Goal: Task Accomplishment & Management: Manage account settings

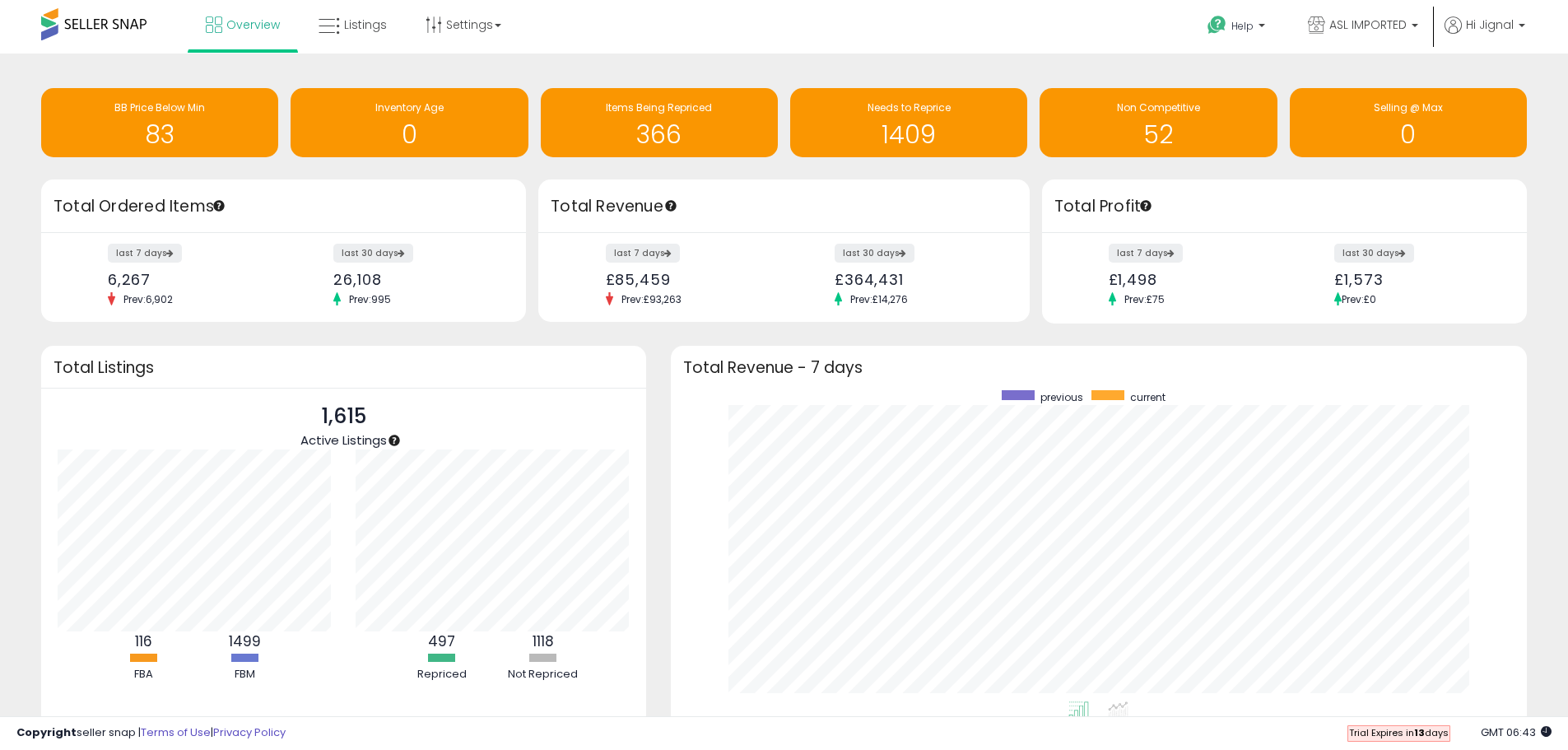
scroll to position [311, 824]
click at [1384, 112] on span "Selling @ Max" at bounding box center [1409, 106] width 69 height 14
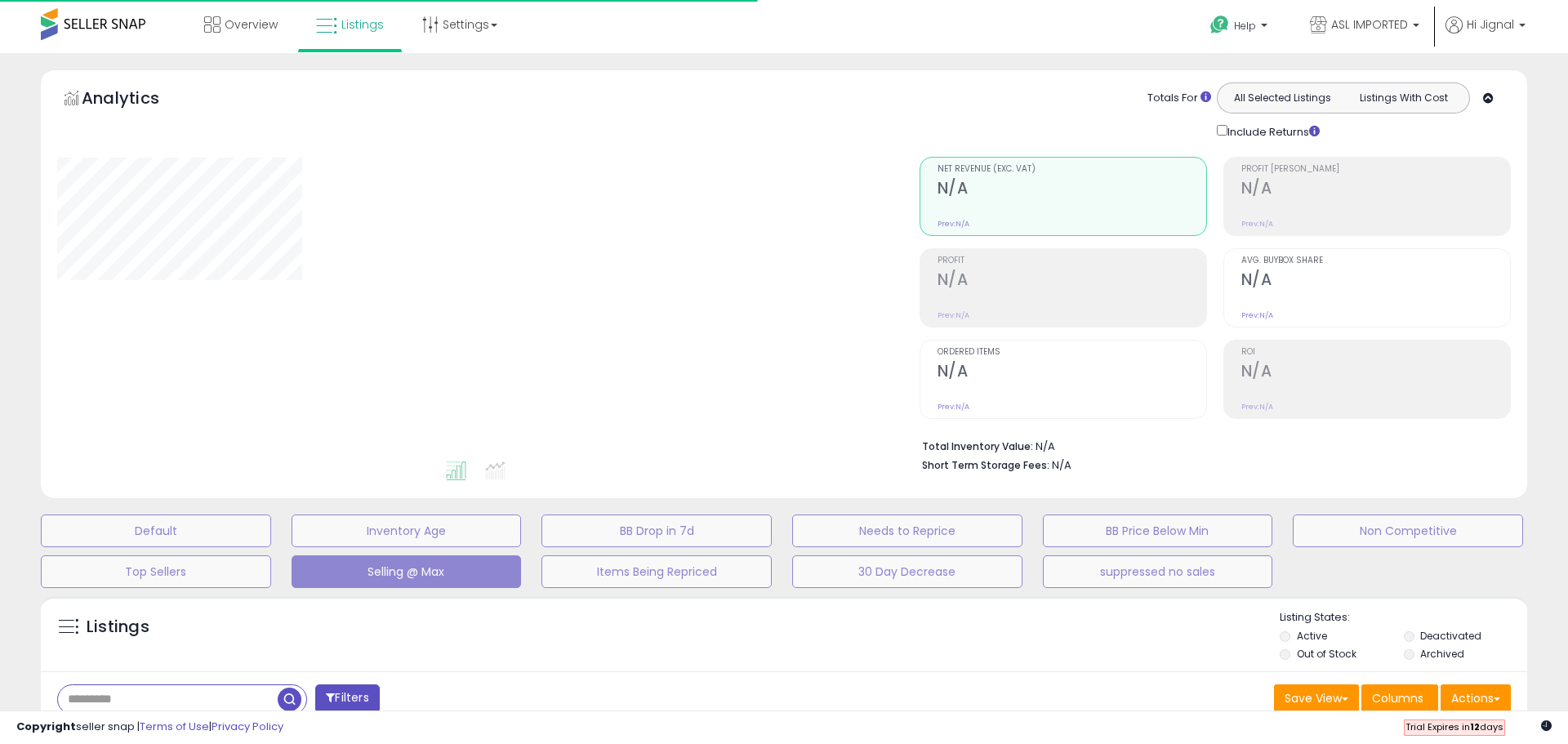
select select "**"
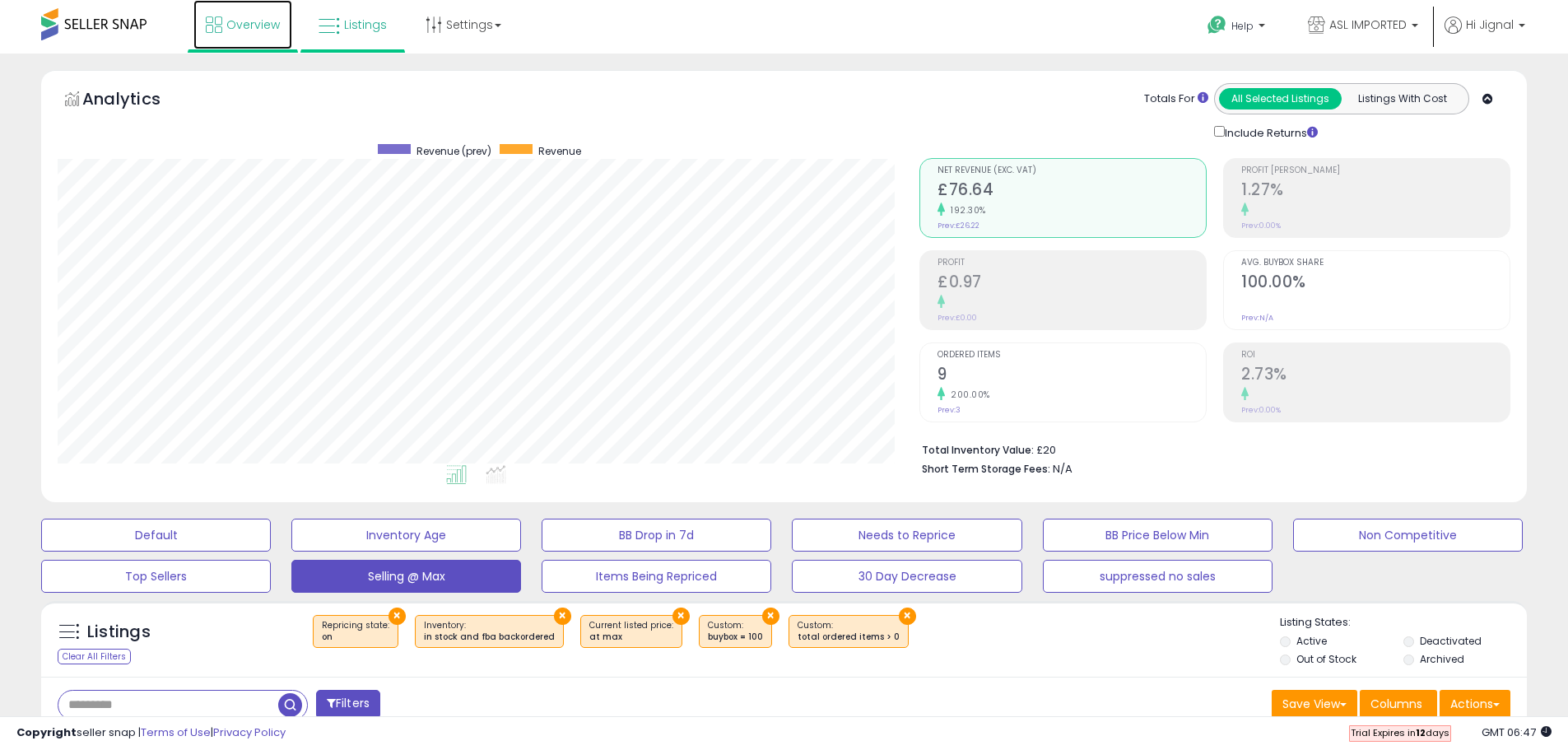
click at [252, 34] on link "Overview" at bounding box center [243, 25] width 99 height 49
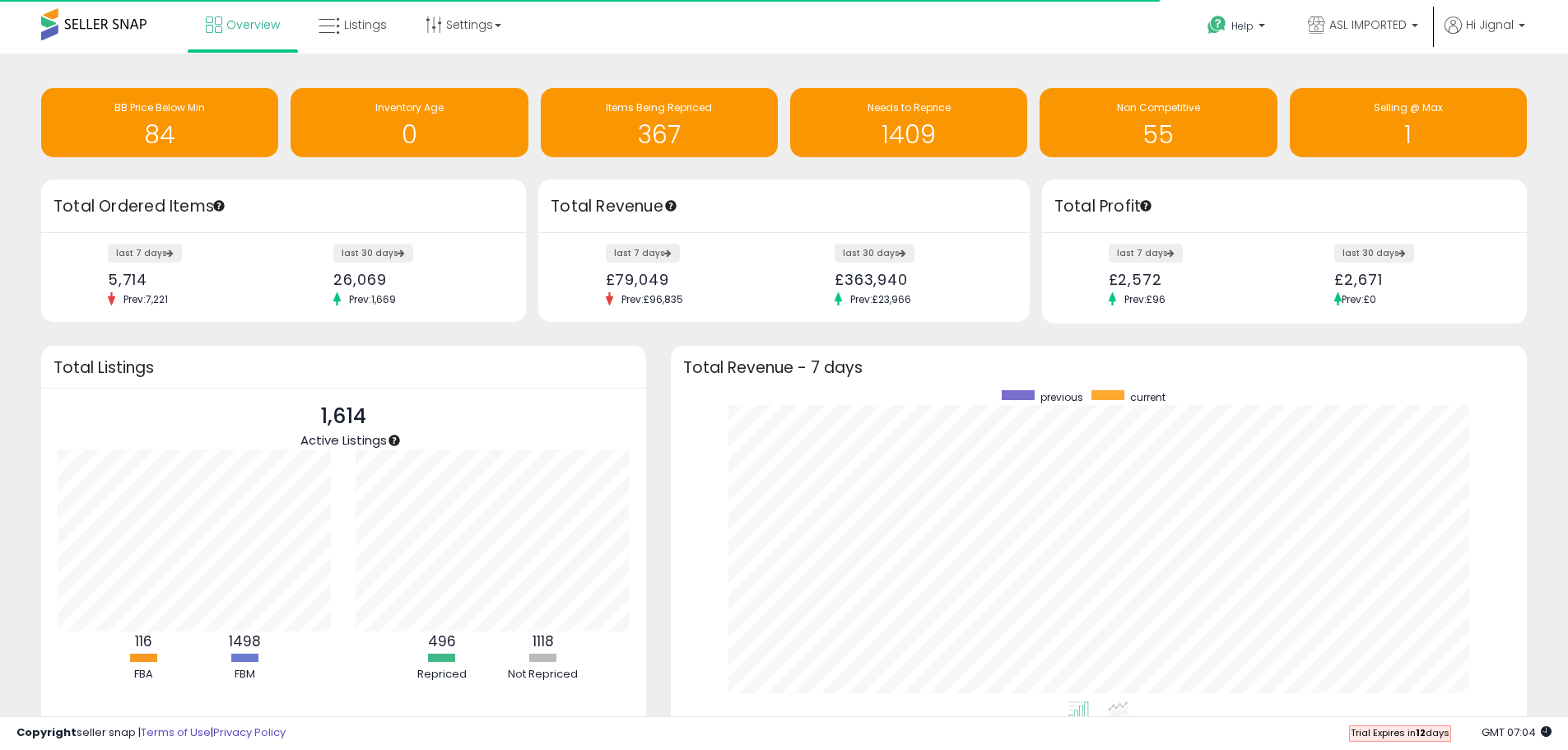
scroll to position [311, 824]
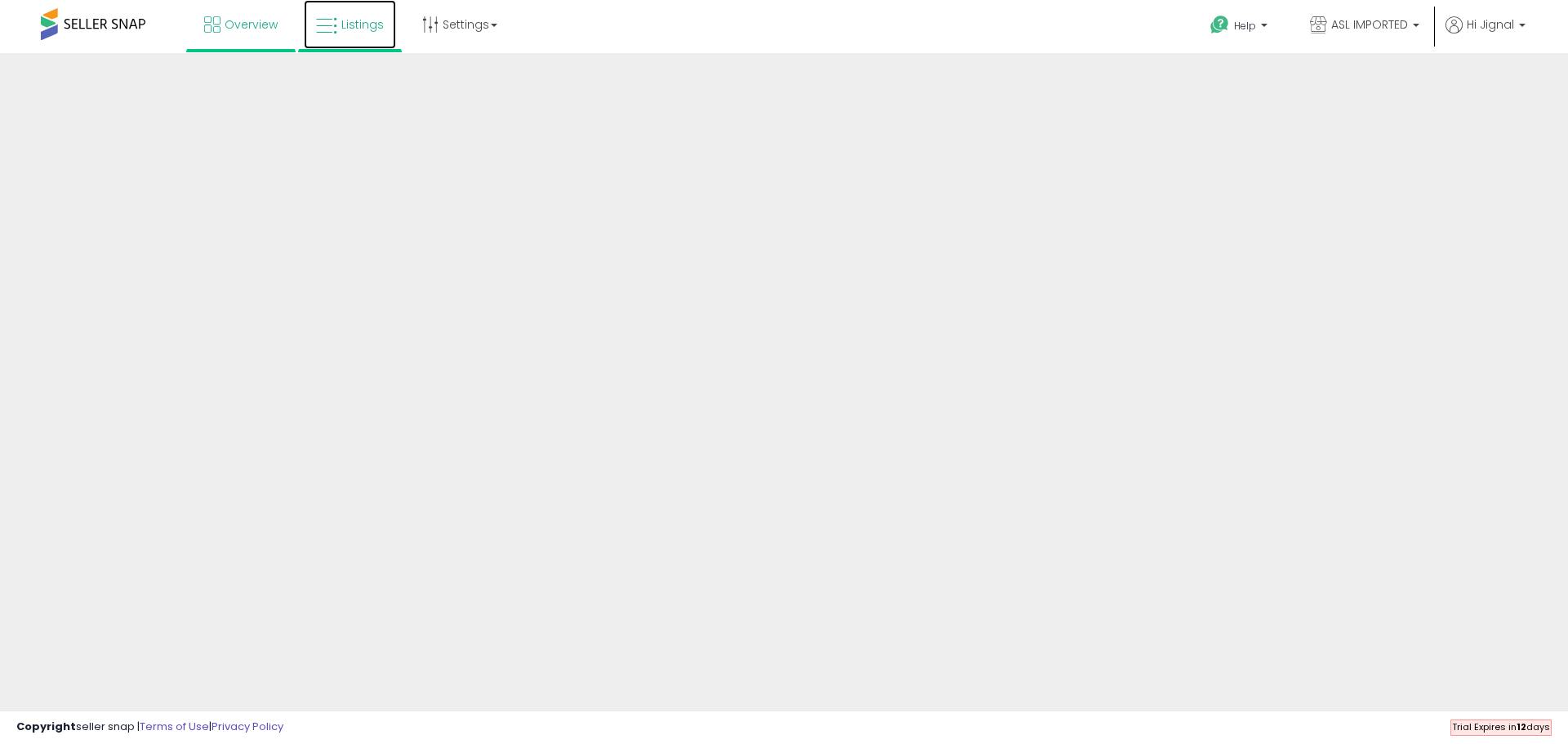
click at [355, 16] on span "Listings" at bounding box center [362, 24] width 42 height 16
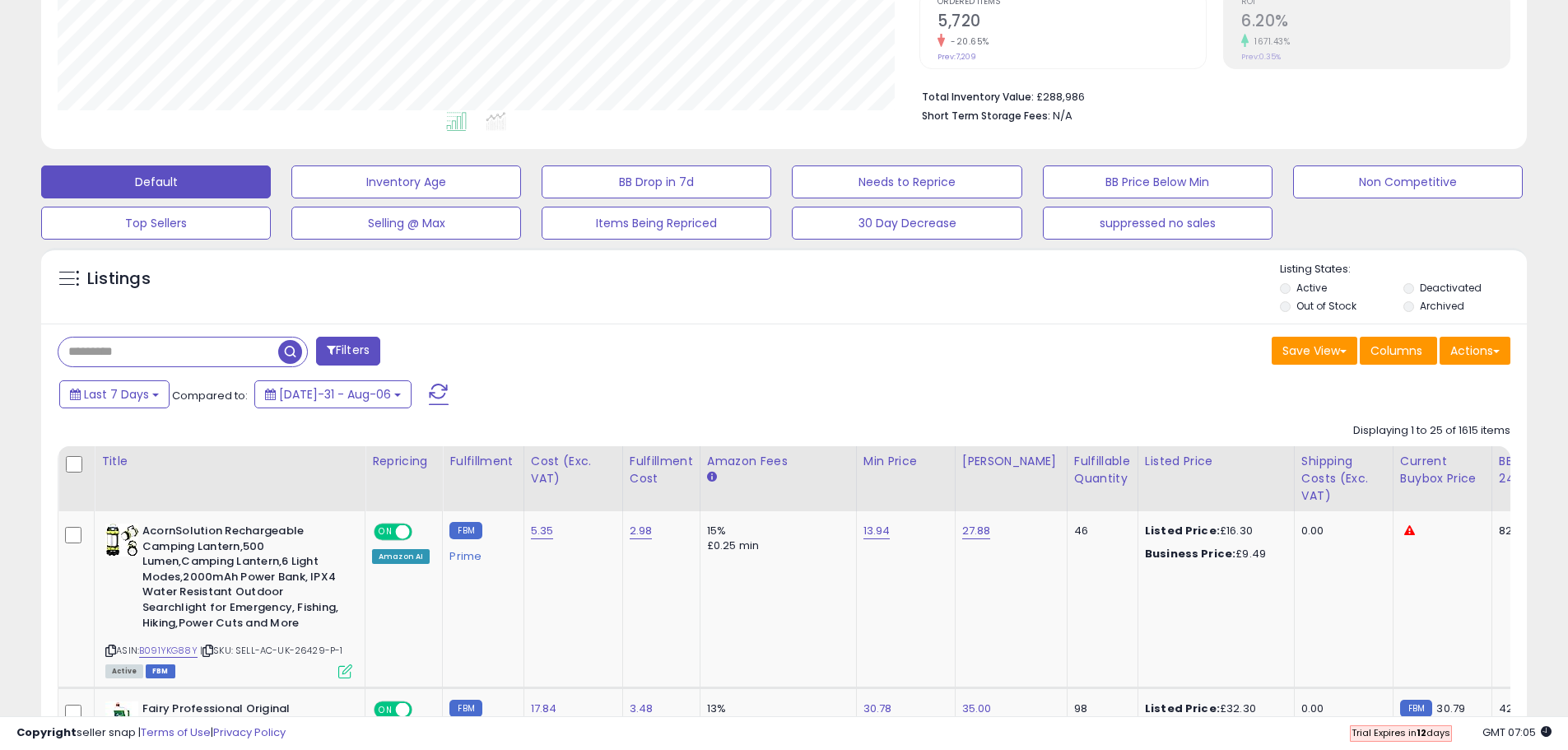
scroll to position [329, 0]
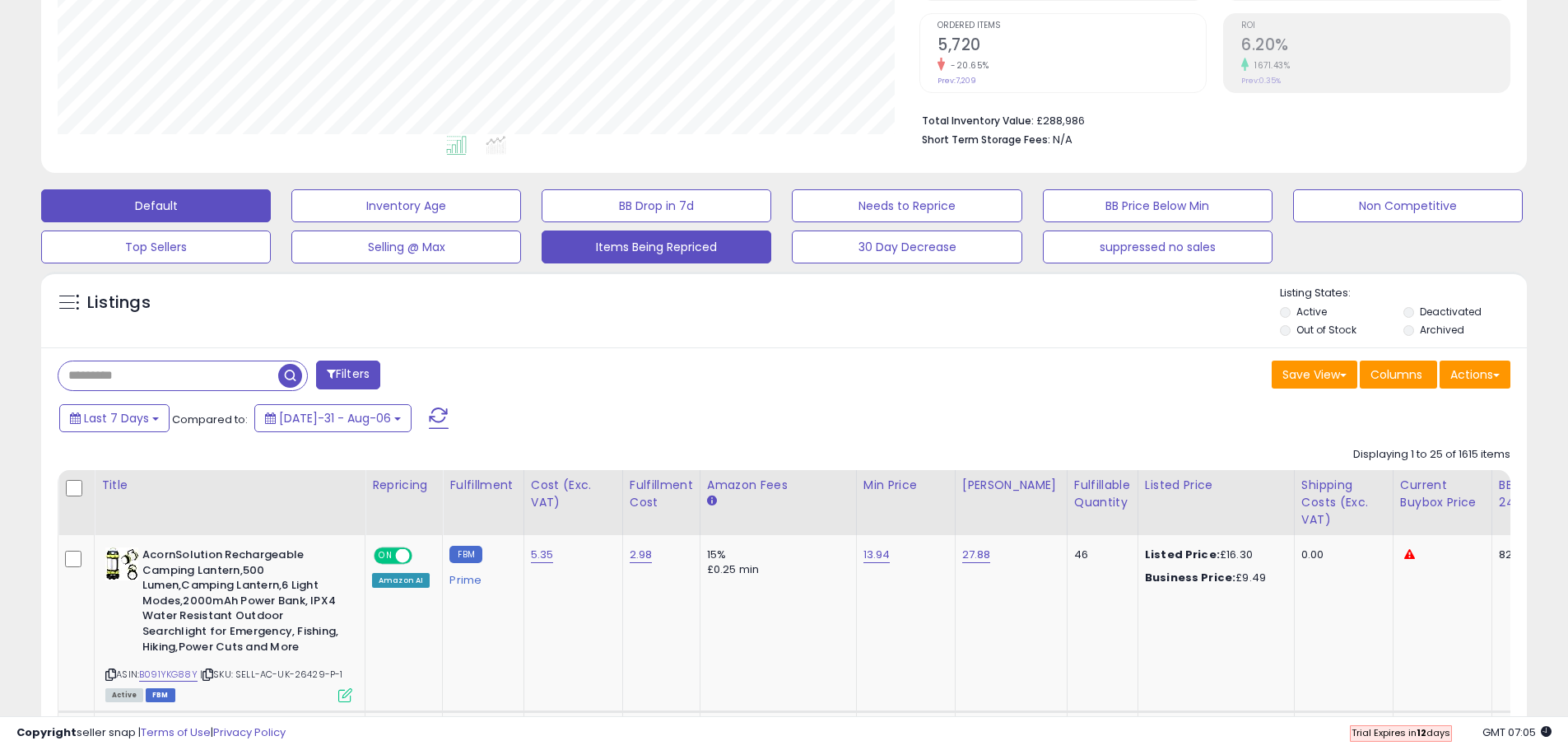
click at [521, 222] on button "Items Being Repriced" at bounding box center [406, 205] width 230 height 33
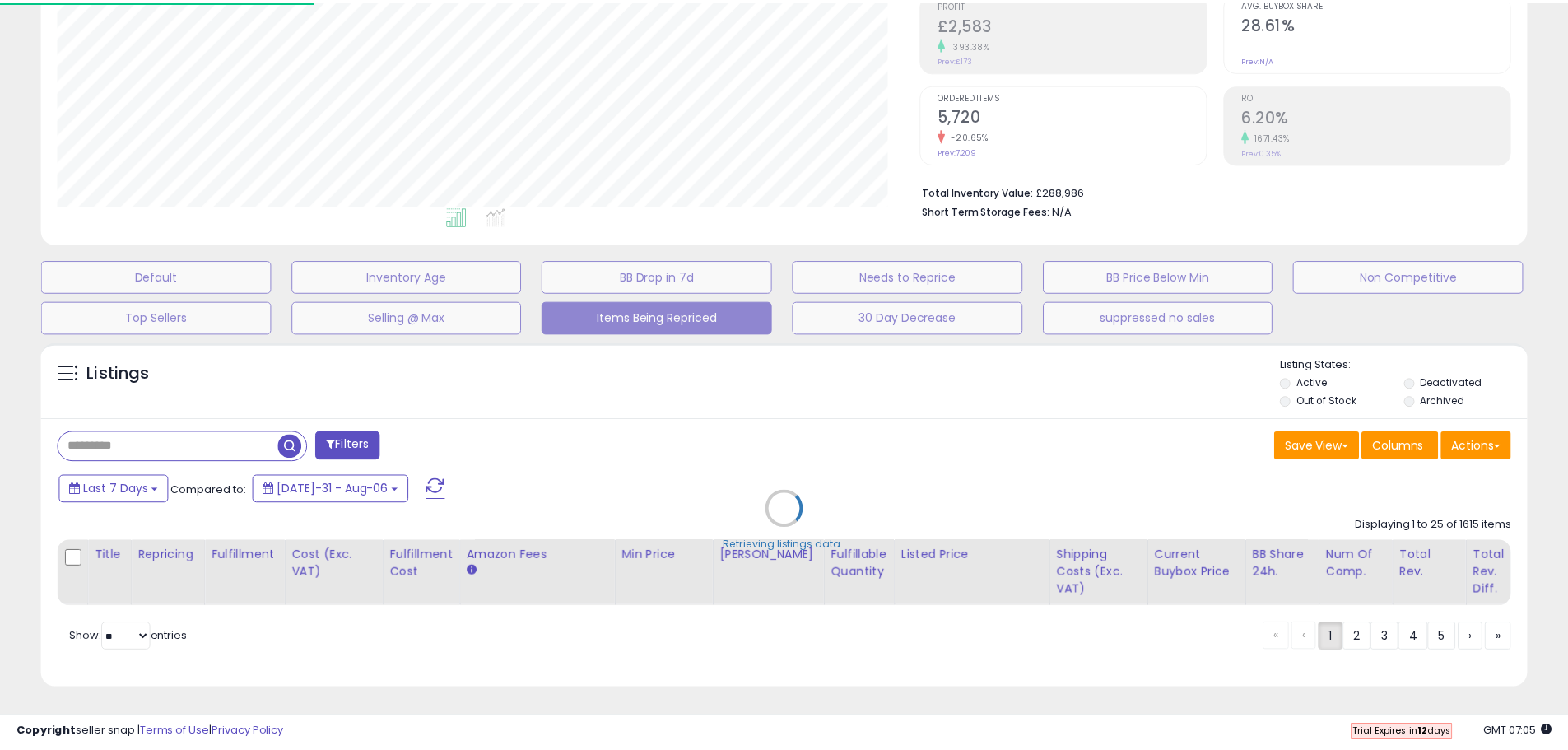
scroll to position [337, 869]
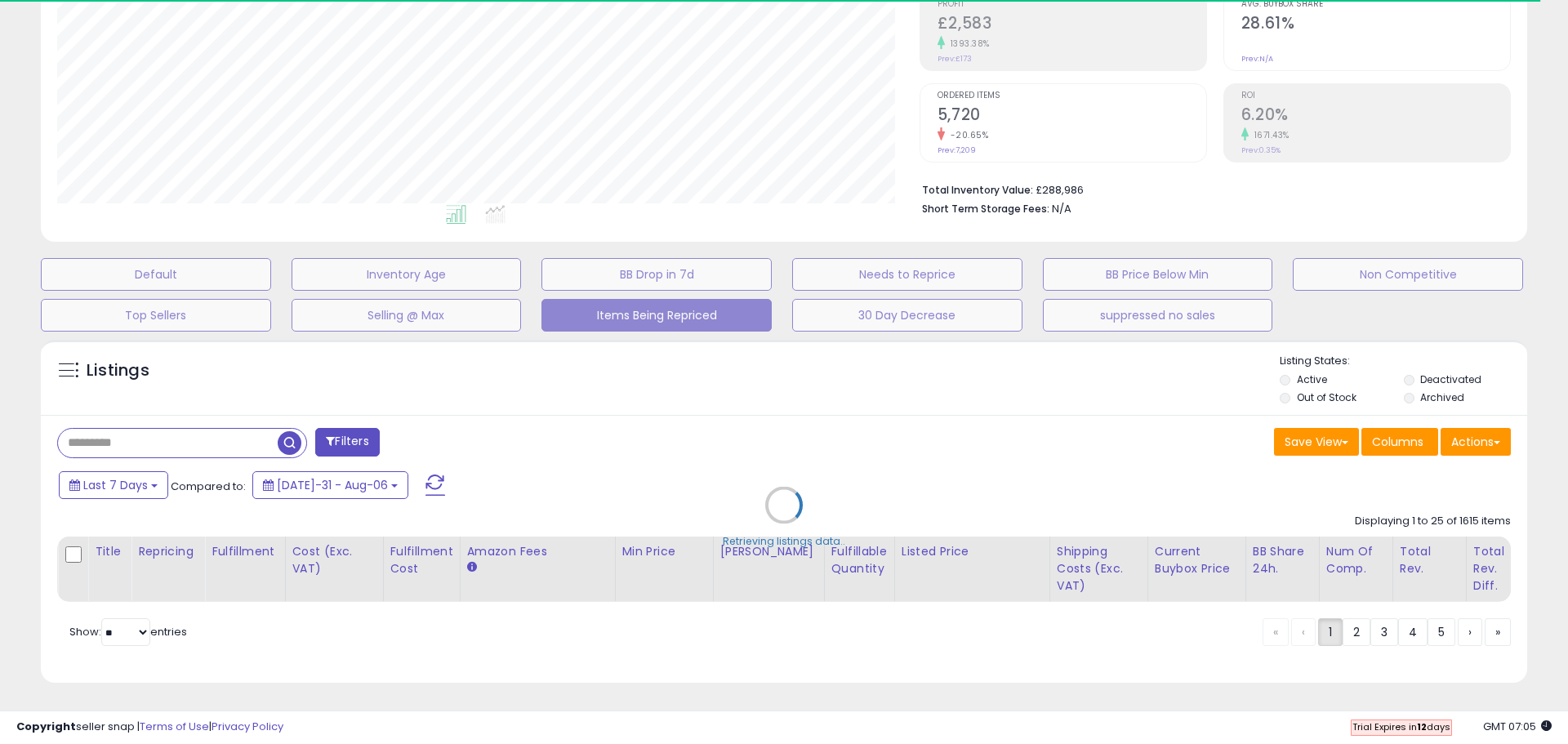
select select "**"
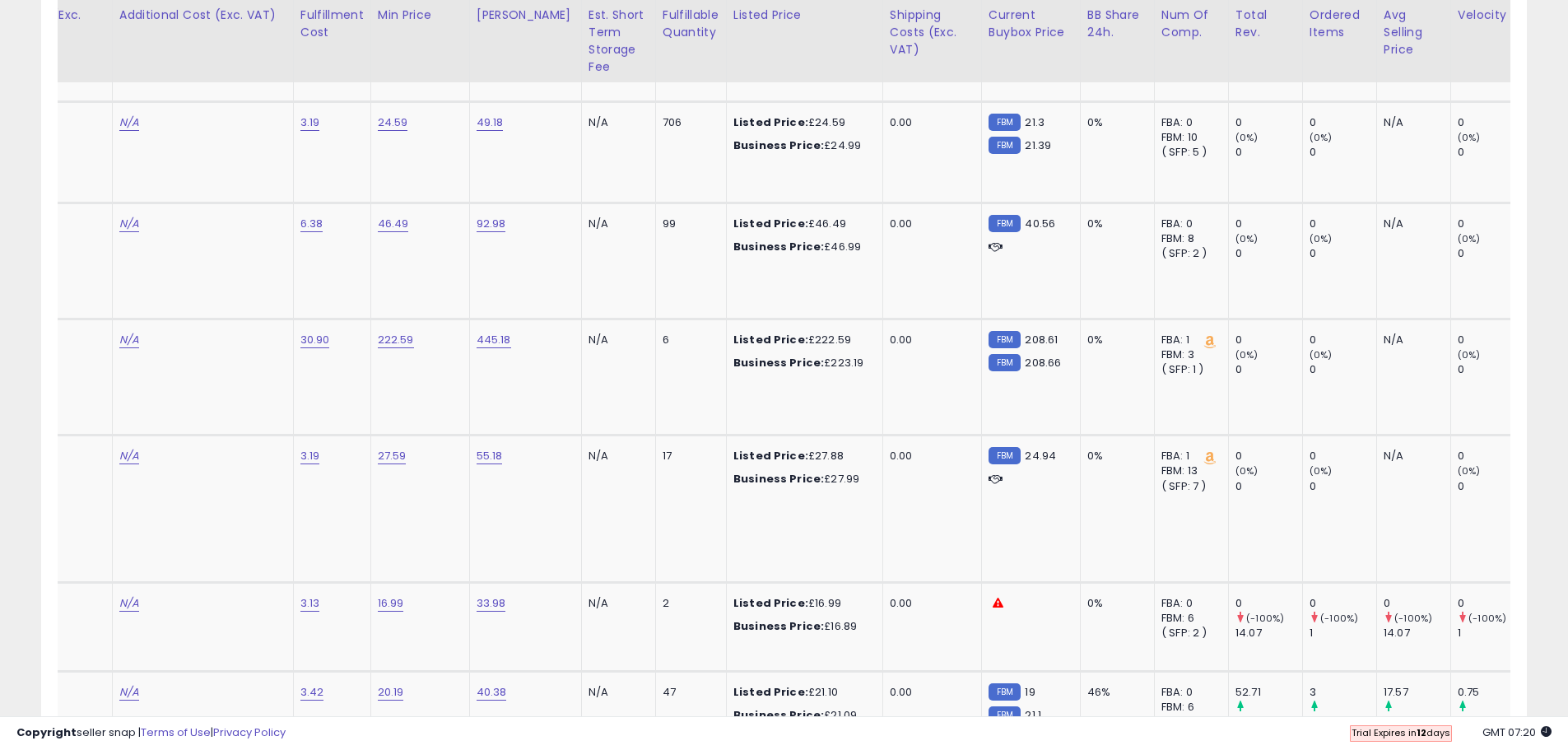
scroll to position [0, 462]
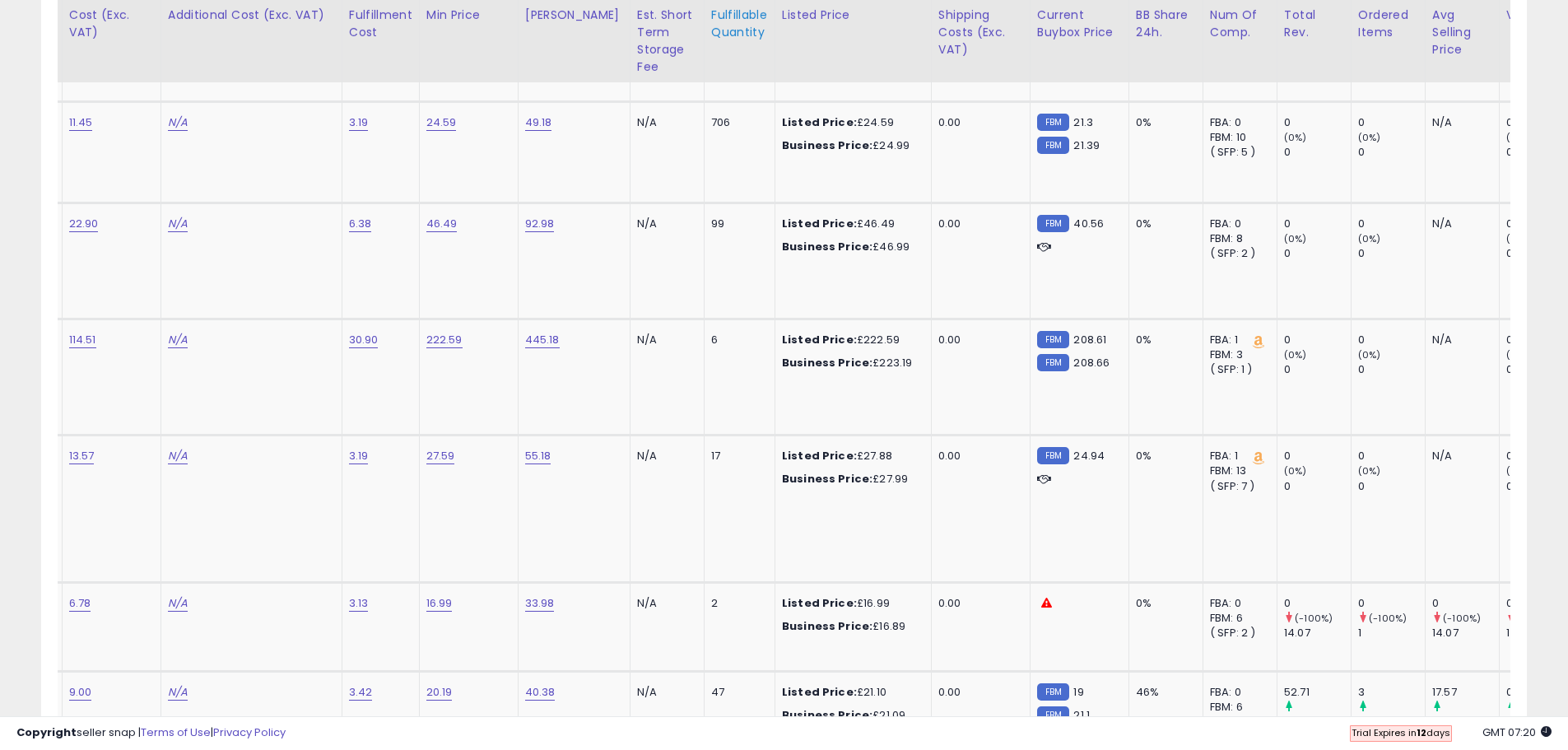
click at [716, 26] on div "Fulfillable Quantity" at bounding box center [739, 24] width 56 height 35
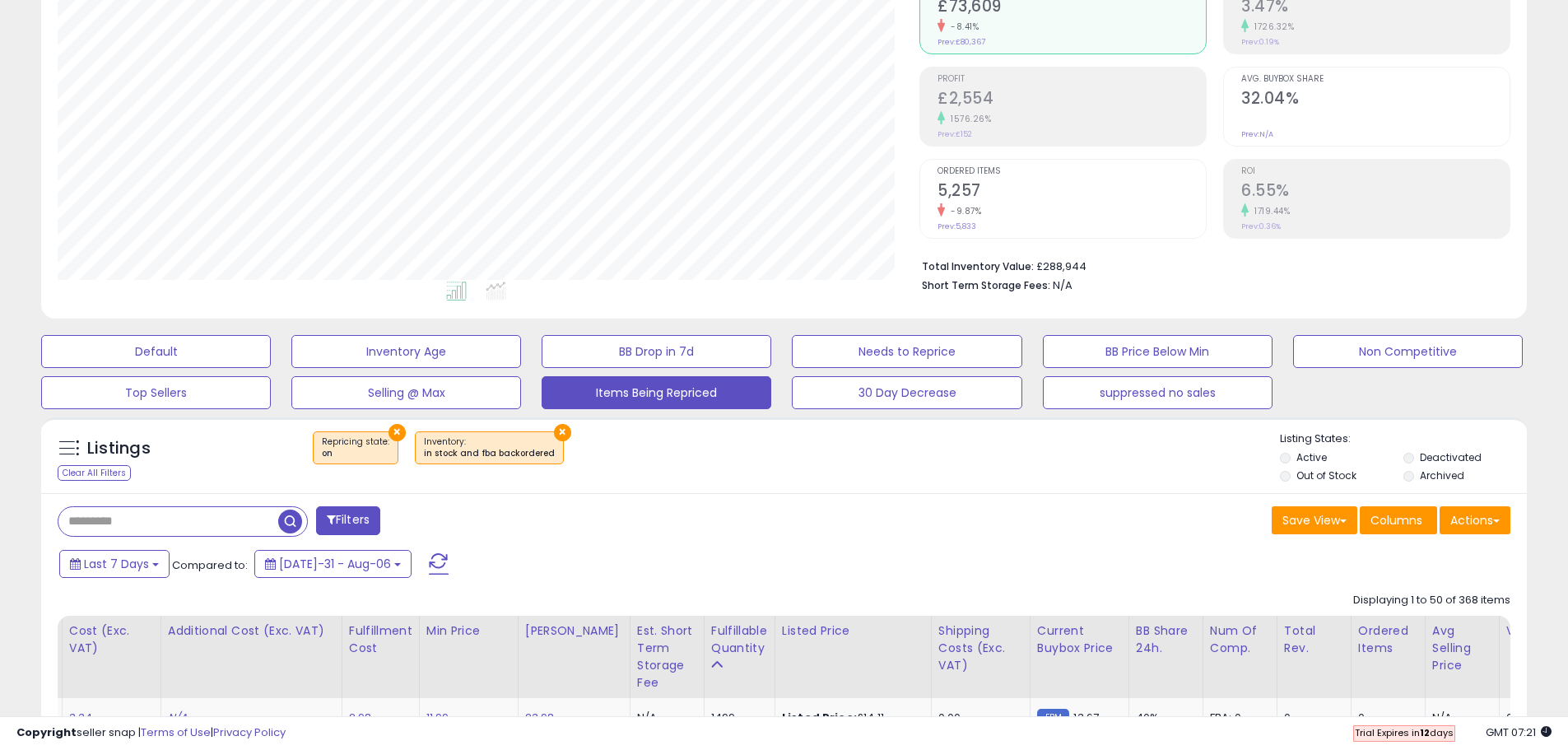
scroll to position [0, 0]
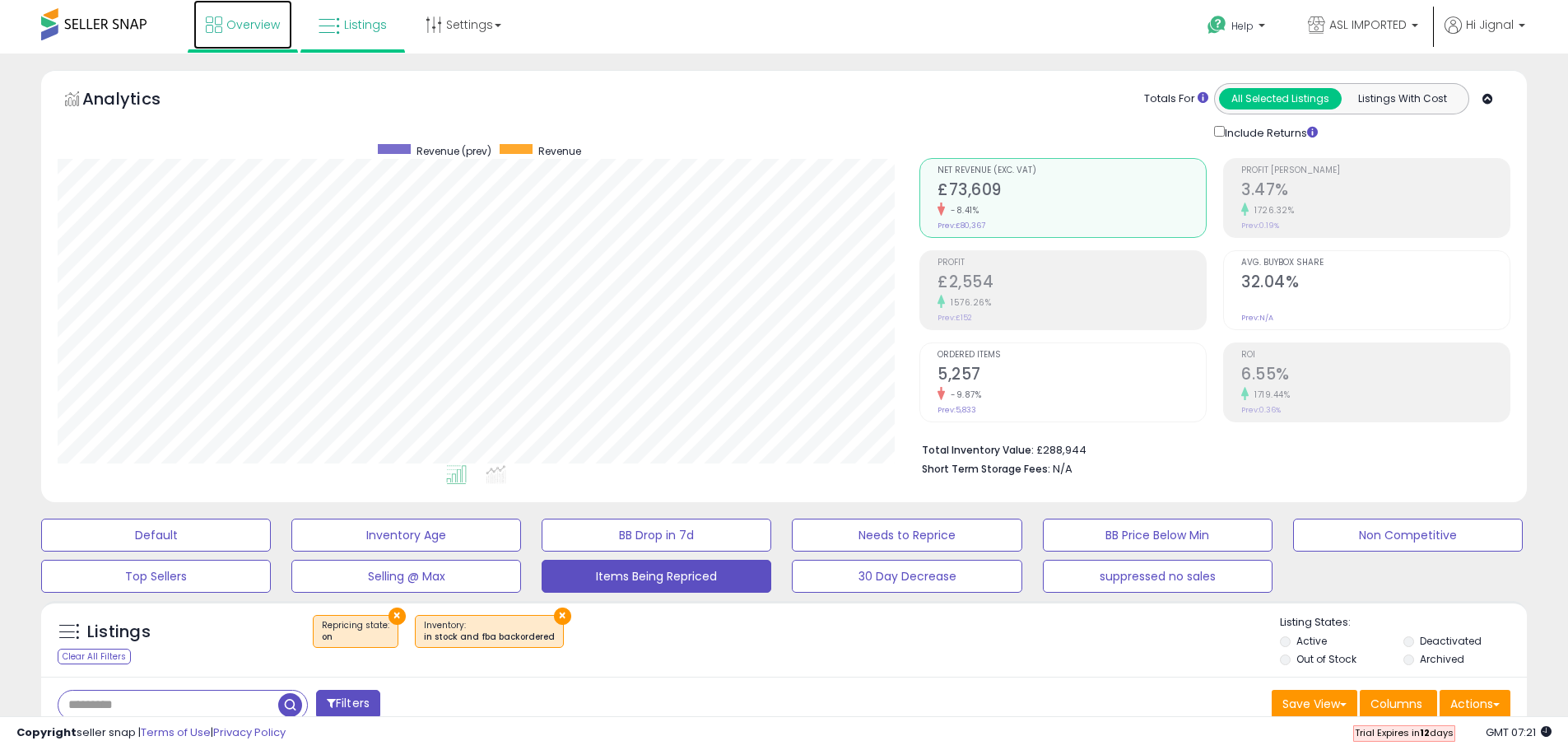
click at [223, 26] on link "Overview" at bounding box center [243, 25] width 99 height 49
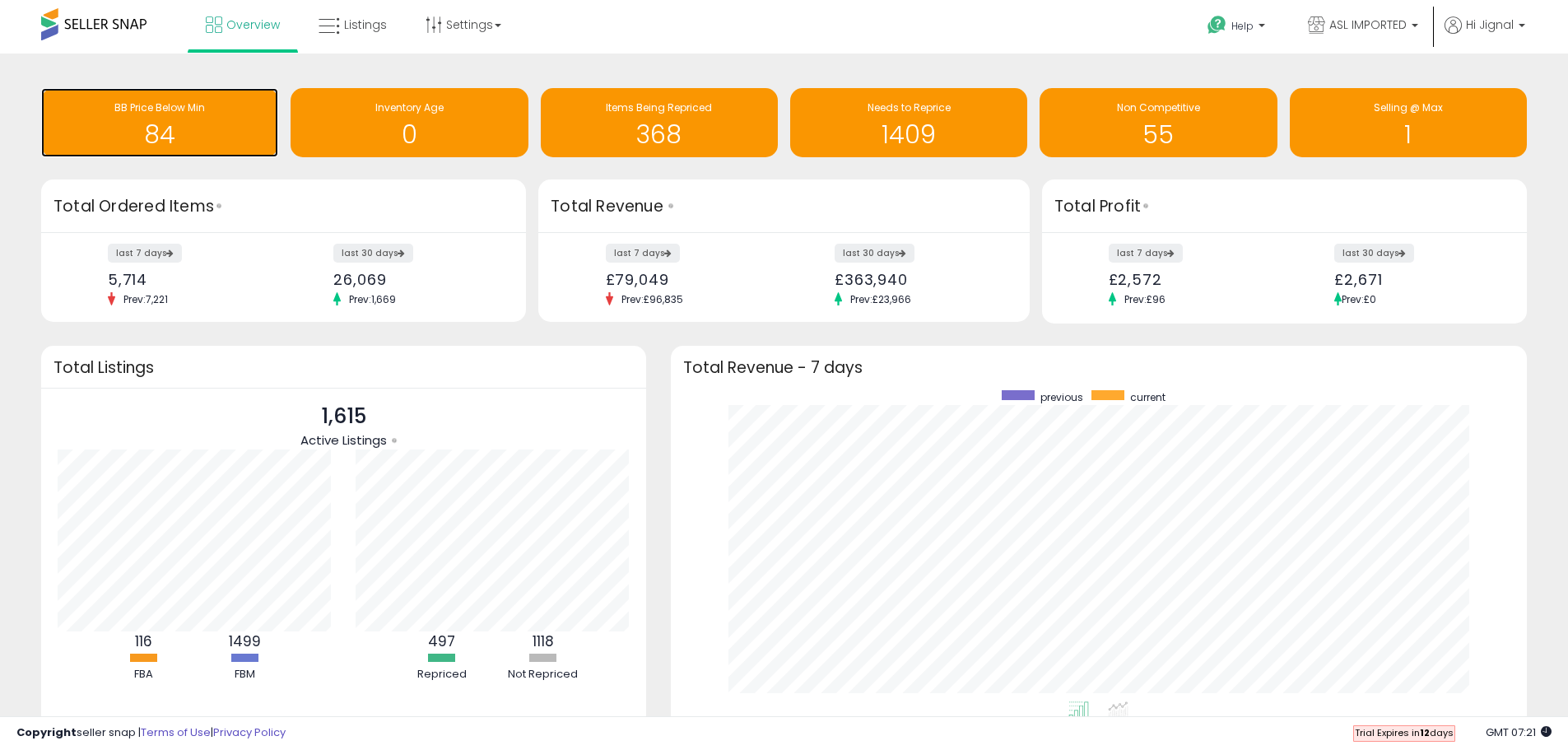
click at [156, 125] on h1 "84" at bounding box center [159, 135] width 221 height 27
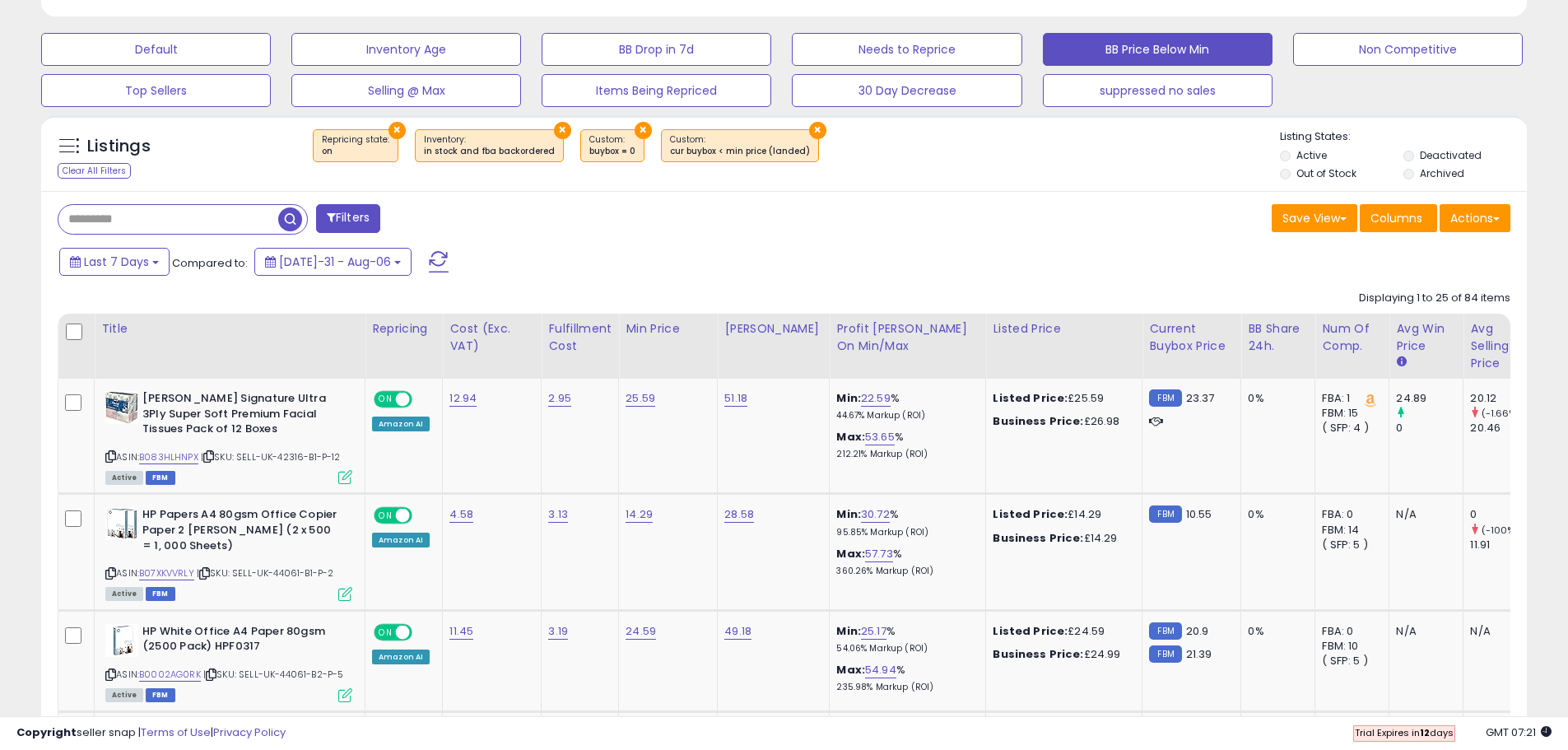
scroll to position [494, 0]
